Goal: Transaction & Acquisition: Purchase product/service

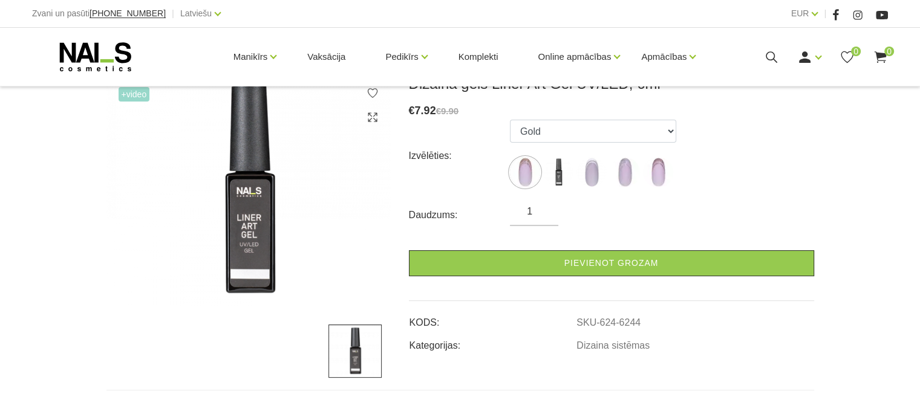
scroll to position [181, 0]
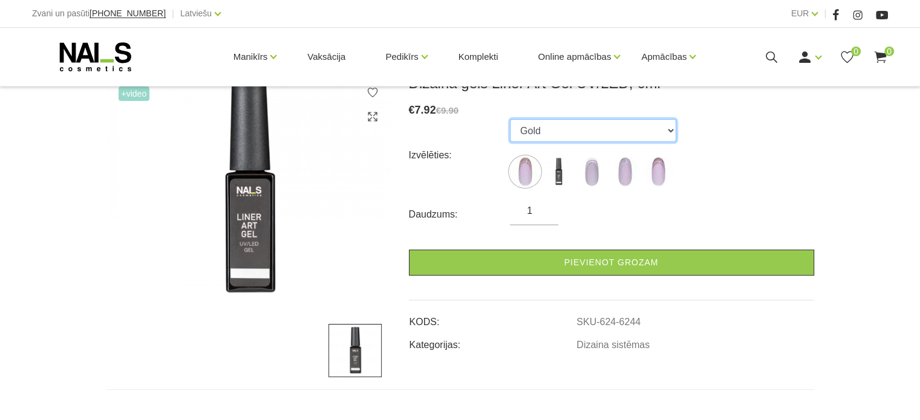
click at [606, 129] on select "Gold Black White Silver Rose Gold" at bounding box center [593, 130] width 166 height 23
click at [510, 119] on select "Gold Black White Silver Rose Gold" at bounding box center [593, 130] width 166 height 23
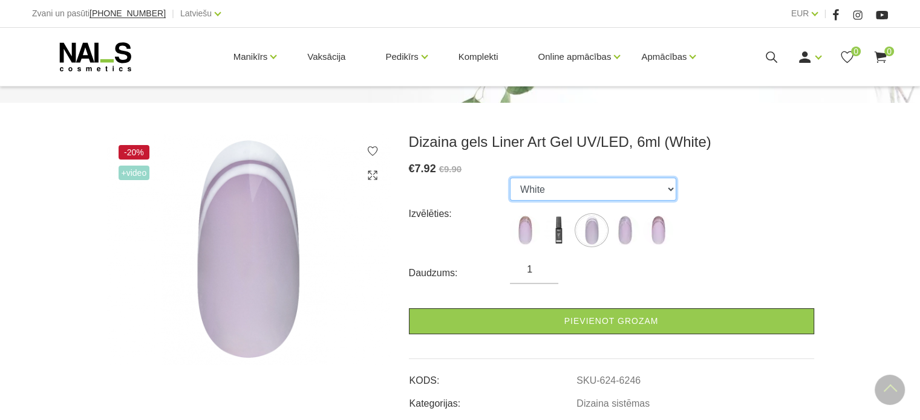
scroll to position [121, 0]
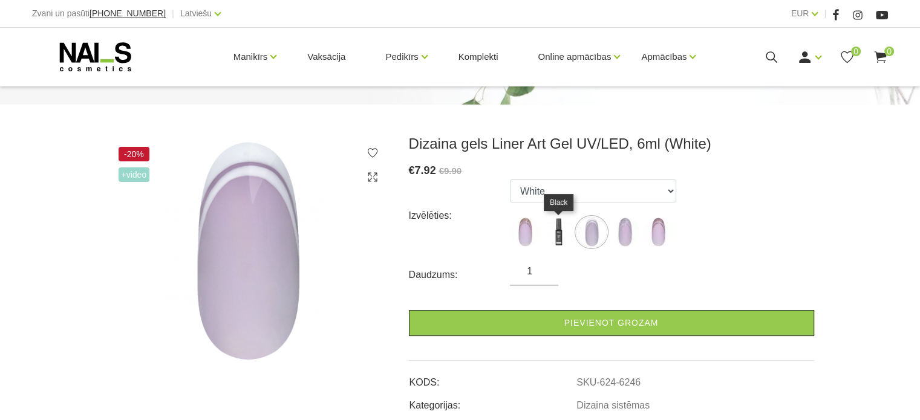
click at [561, 236] on img at bounding box center [558, 232] width 30 height 30
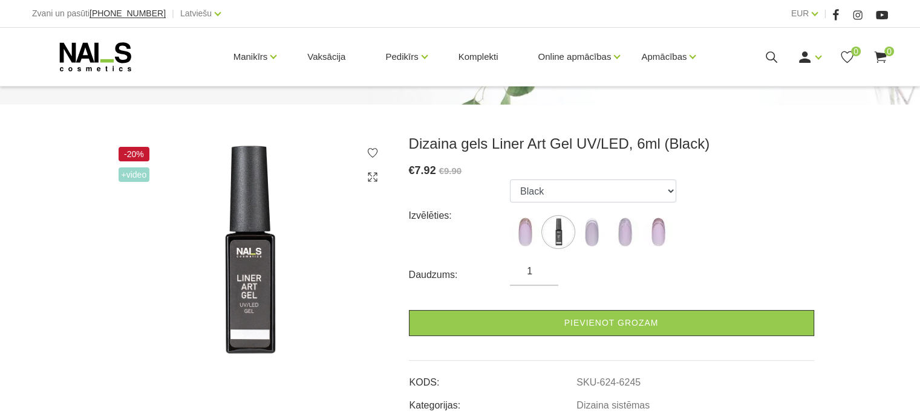
click at [137, 176] on span "+Video" at bounding box center [134, 175] width 31 height 15
click at [285, 232] on img at bounding box center [248, 251] width 284 height 233
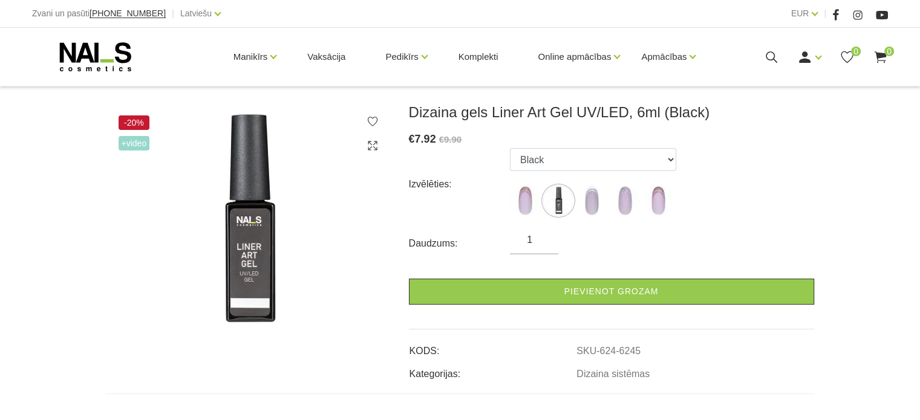
scroll to position [242, 0]
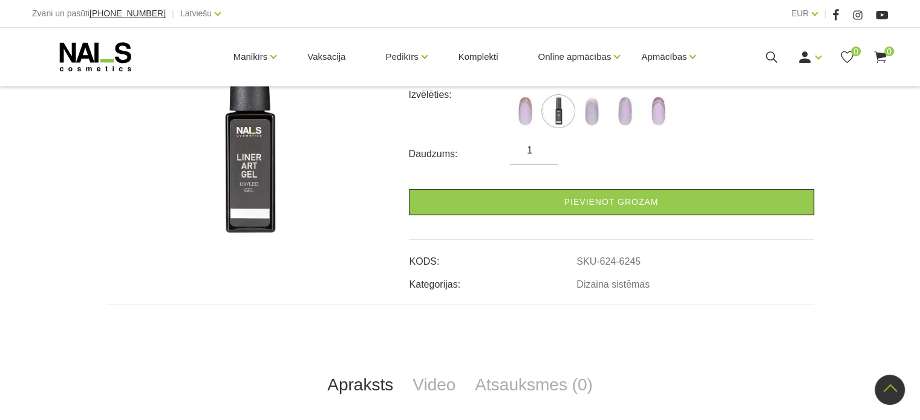
click at [243, 165] on img at bounding box center [248, 130] width 284 height 233
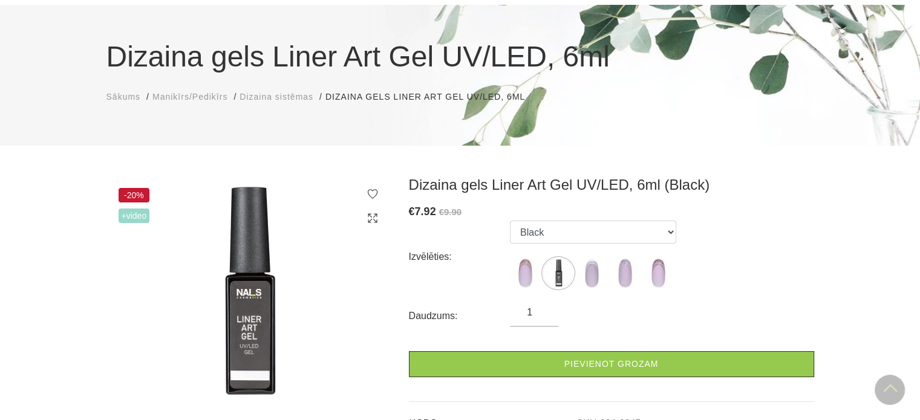
scroll to position [60, 0]
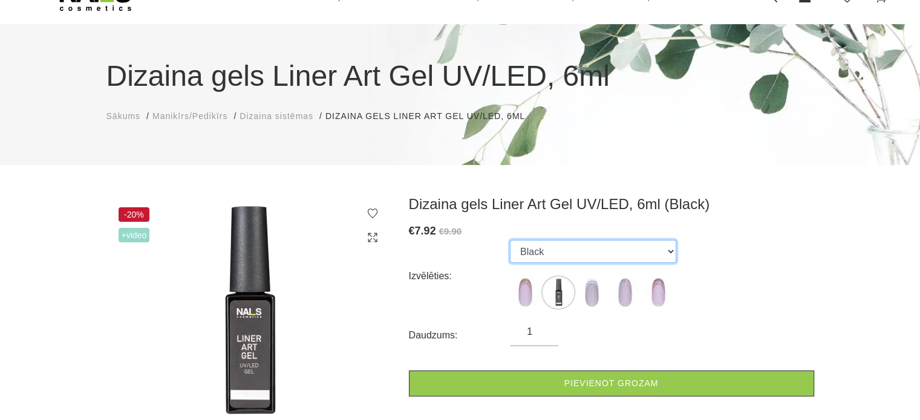
click at [607, 253] on select "Gold Black White Silver Rose Gold" at bounding box center [593, 251] width 166 height 23
click at [510, 240] on select "Gold Black White Silver Rose Gold" at bounding box center [593, 251] width 166 height 23
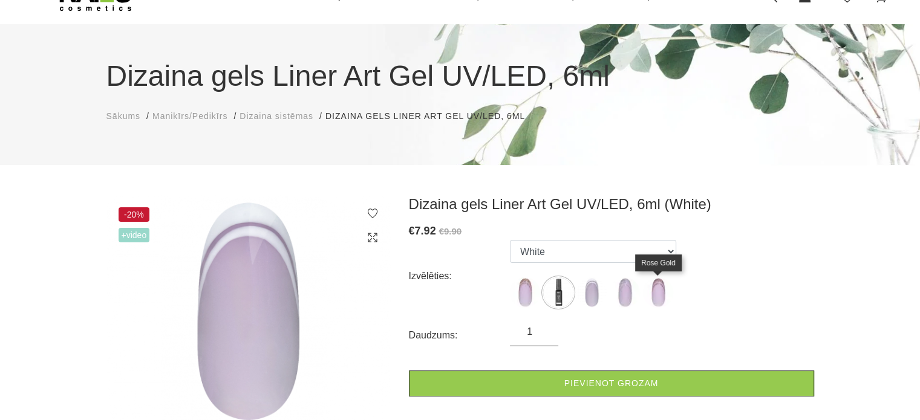
click at [656, 295] on img at bounding box center [658, 293] width 30 height 30
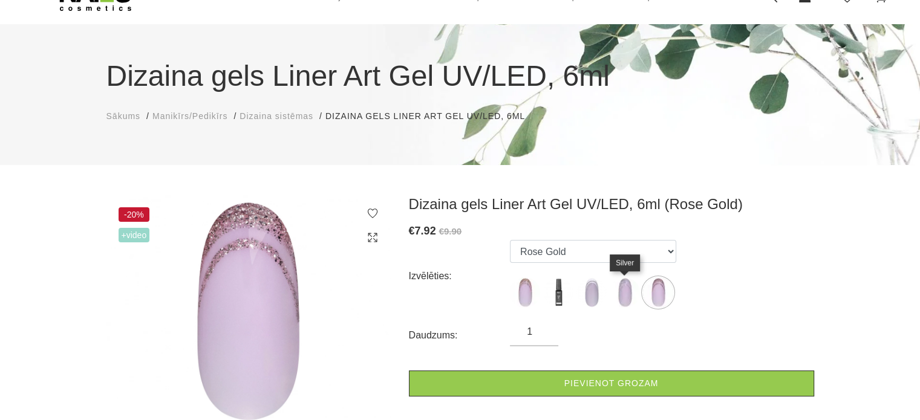
click at [630, 296] on img at bounding box center [625, 293] width 30 height 30
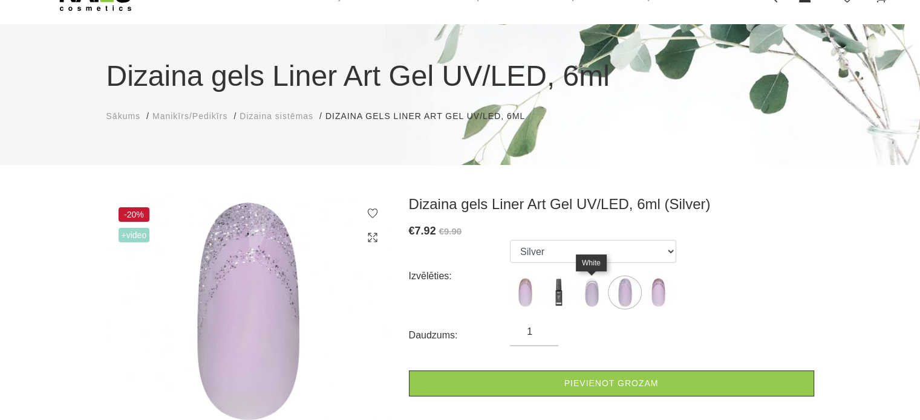
click at [596, 296] on img at bounding box center [591, 293] width 30 height 30
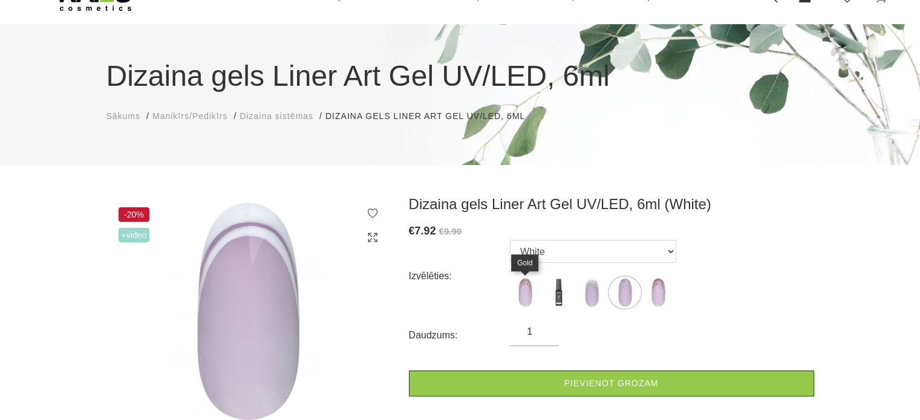
click at [531, 295] on img at bounding box center [525, 293] width 30 height 30
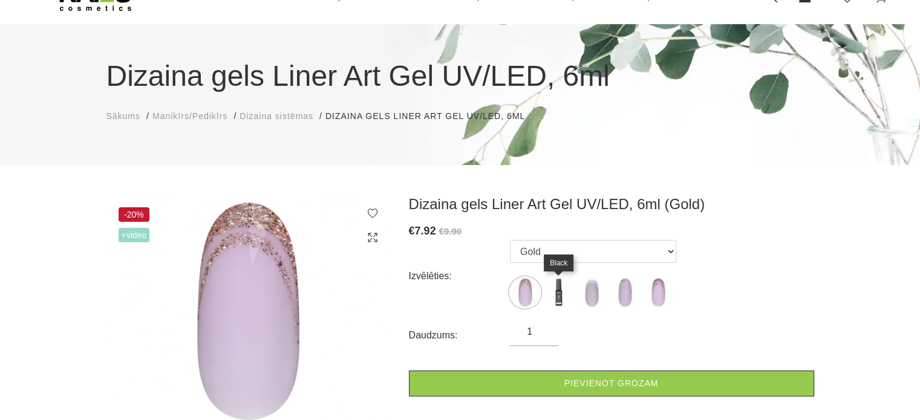
click at [554, 287] on img at bounding box center [558, 293] width 30 height 30
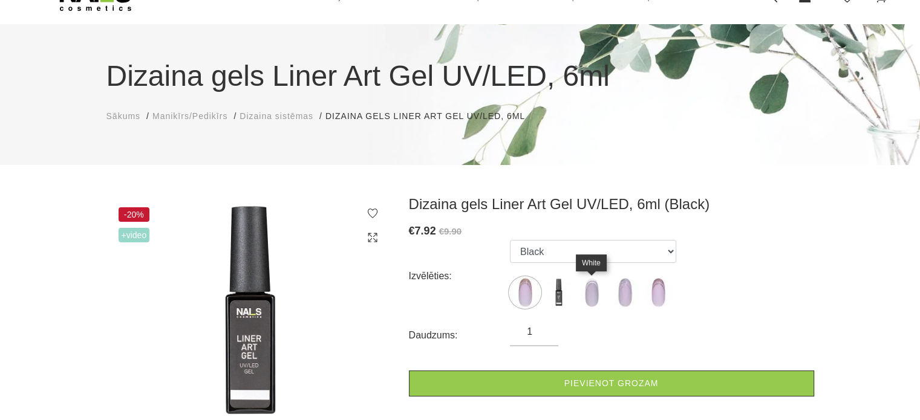
click at [585, 290] on img at bounding box center [591, 293] width 30 height 30
select select "6246"
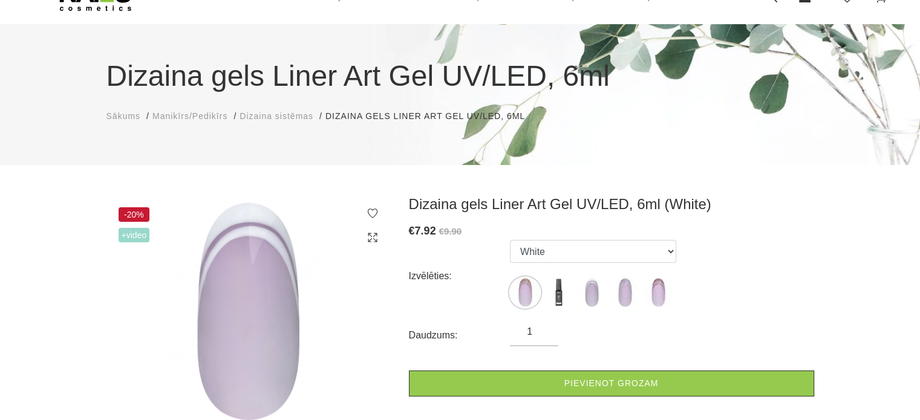
click at [261, 275] on img at bounding box center [248, 311] width 284 height 232
click at [164, 241] on img at bounding box center [248, 311] width 284 height 232
click at [370, 234] on icon at bounding box center [372, 238] width 12 height 12
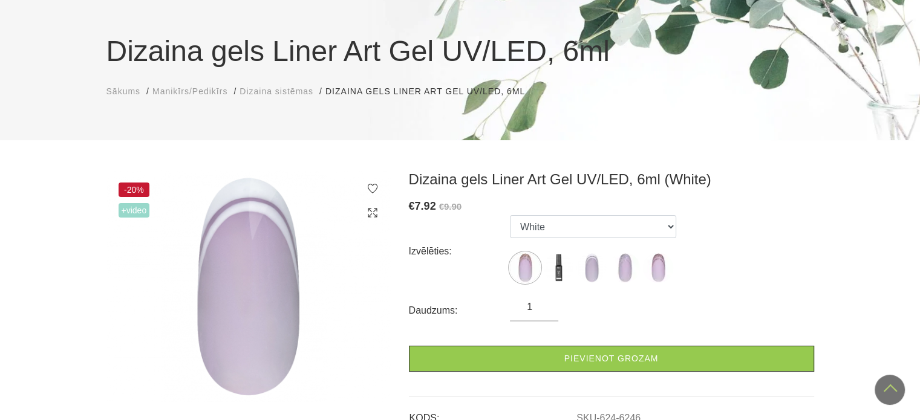
scroll to position [60, 0]
